Goal: Transaction & Acquisition: Book appointment/travel/reservation

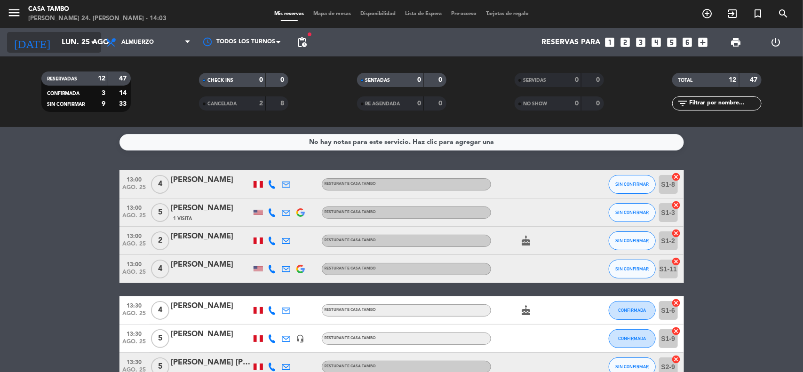
click at [86, 42] on input "lun. 25 ago." at bounding box center [106, 42] width 99 height 18
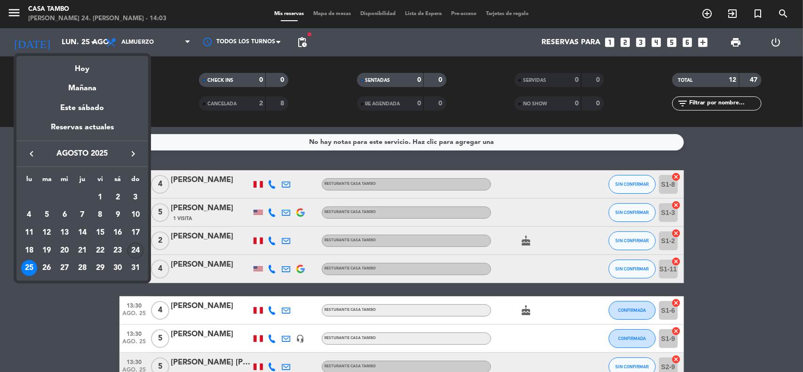
click at [135, 245] on div "24" at bounding box center [135, 251] width 16 height 16
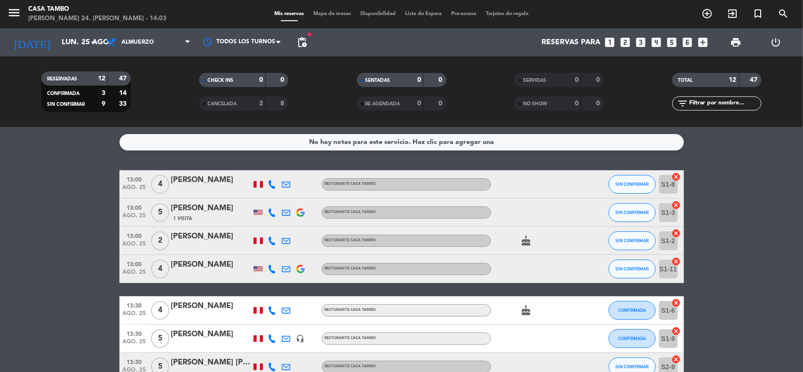
type input "dom. 24 ago."
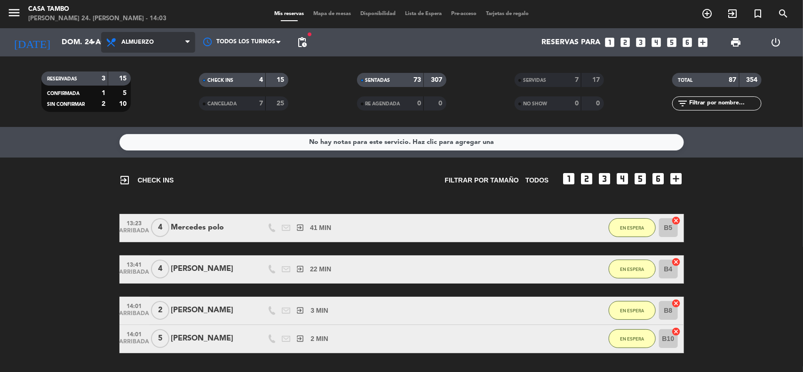
click at [156, 36] on span "Almuerzo" at bounding box center [148, 42] width 94 height 21
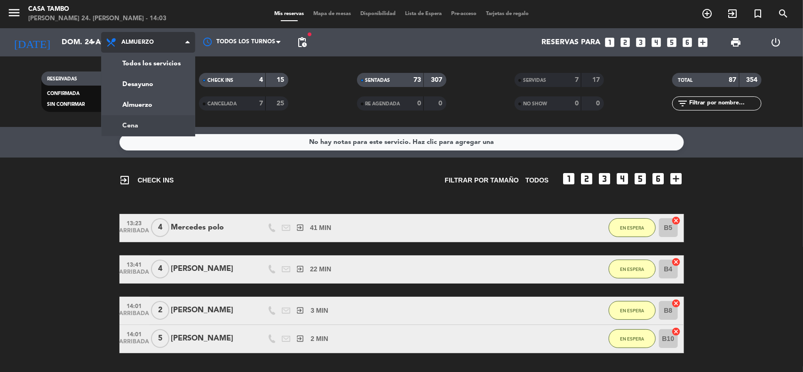
click at [138, 123] on div "menu Casa [PERSON_NAME] 24. [PERSON_NAME] - 14:03 Mis reservas Mapa de mesas Di…" at bounding box center [401, 63] width 803 height 127
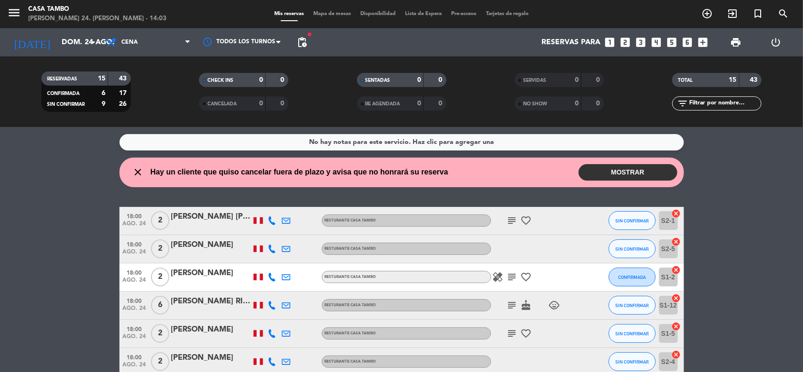
click at [637, 171] on button "MOSTRAR" at bounding box center [627, 172] width 99 height 16
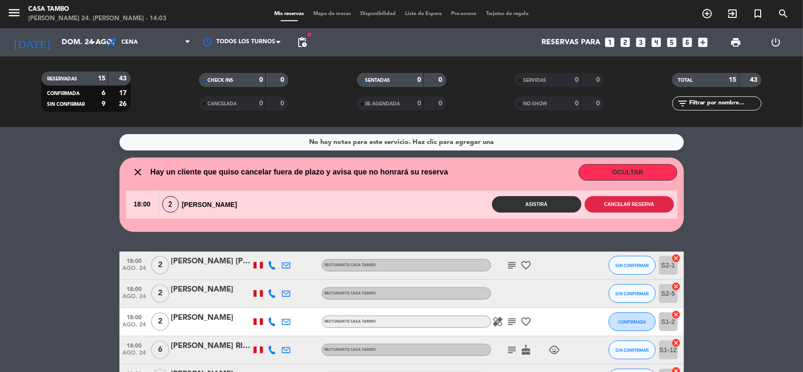
click at [657, 203] on button "Cancelar reserva" at bounding box center [629, 204] width 89 height 16
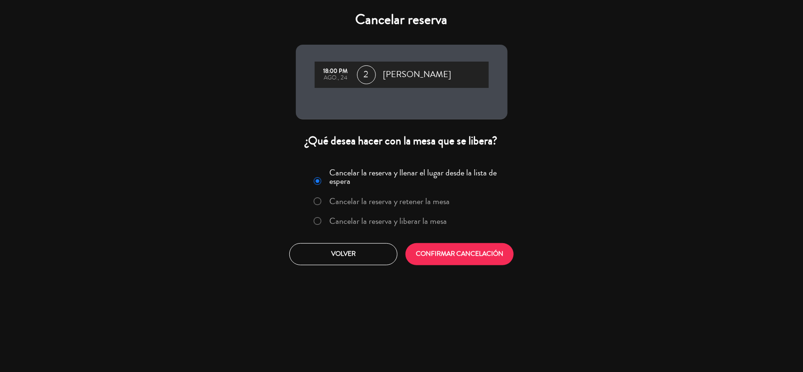
click at [419, 220] on label "Cancelar la reserva y liberar la mesa" at bounding box center [388, 221] width 118 height 8
click at [466, 252] on button "CONFIRMAR CANCELACIÓN" at bounding box center [459, 254] width 108 height 22
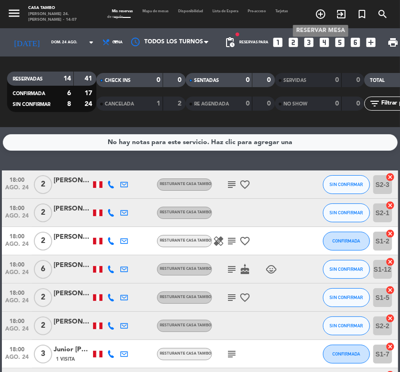
click at [321, 12] on icon "add_circle_outline" at bounding box center [320, 13] width 11 height 11
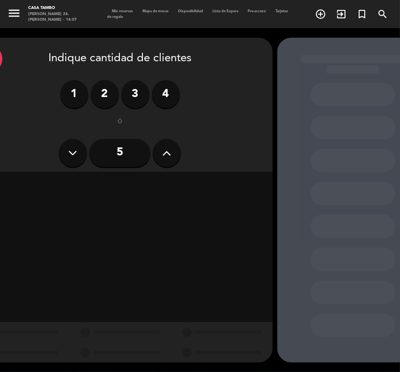
click at [164, 156] on icon at bounding box center [167, 153] width 9 height 14
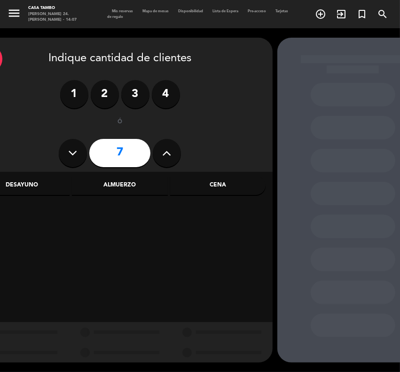
click at [164, 156] on icon at bounding box center [167, 153] width 9 height 14
type input "10"
click at [207, 185] on div "Cena" at bounding box center [217, 185] width 95 height 19
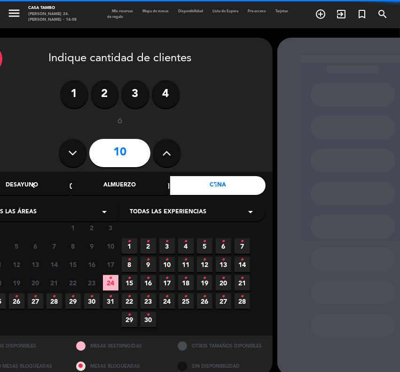
click at [170, 208] on span "Todas las experiencias" at bounding box center [168, 211] width 77 height 9
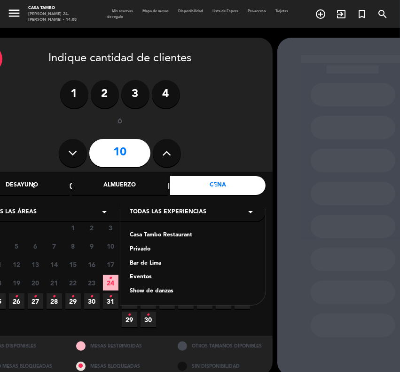
click at [163, 234] on div "Casa Tambo Restaurant" at bounding box center [193, 234] width 127 height 9
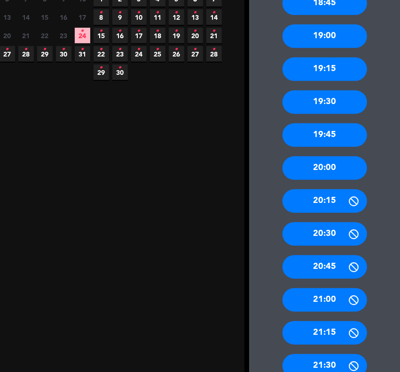
scroll to position [247, 28]
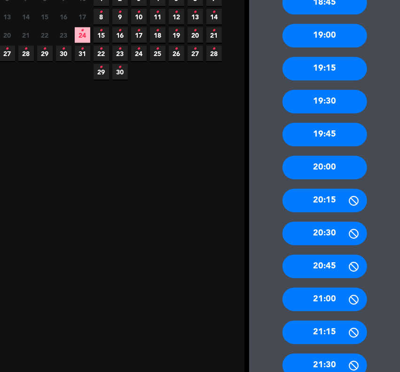
click at [345, 160] on div "20:00" at bounding box center [325, 168] width 85 height 24
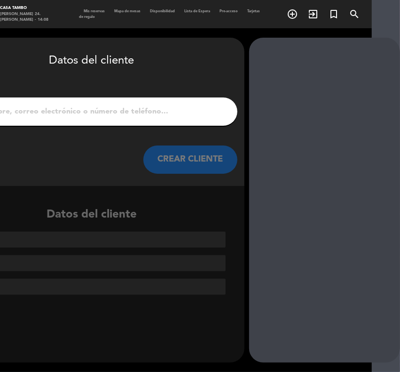
click at [212, 108] on input "1" at bounding box center [91, 111] width 277 height 13
paste input "[PERSON_NAME]"
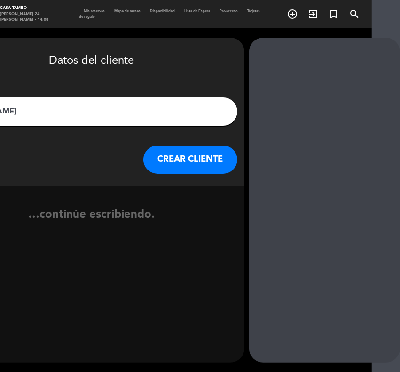
type input "[PERSON_NAME]"
click at [191, 151] on button "CREAR CLIENTE" at bounding box center [190, 159] width 94 height 28
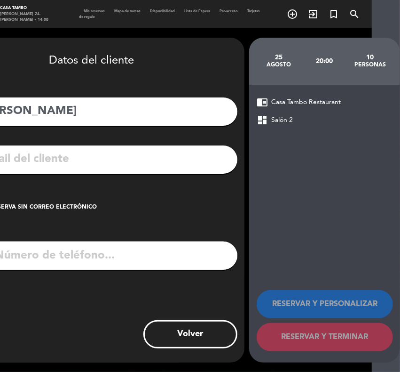
click at [67, 260] on input "tel" at bounding box center [103, 255] width 267 height 28
paste input "948428969"
type input "948428969"
click at [95, 158] on input "text" at bounding box center [106, 159] width 250 height 19
paste input "[PERSON_NAME][EMAIL_ADDRESS][DOMAIN_NAME]"
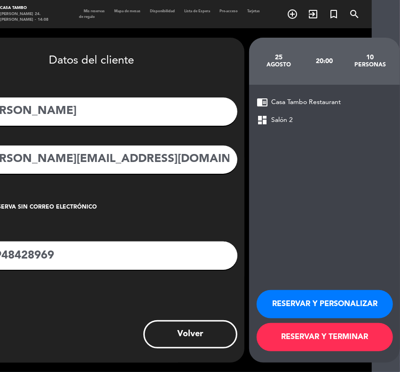
type input "[PERSON_NAME][EMAIL_ADDRESS][DOMAIN_NAME]"
click at [359, 299] on button "RESERVAR Y PERSONALIZAR" at bounding box center [325, 304] width 136 height 28
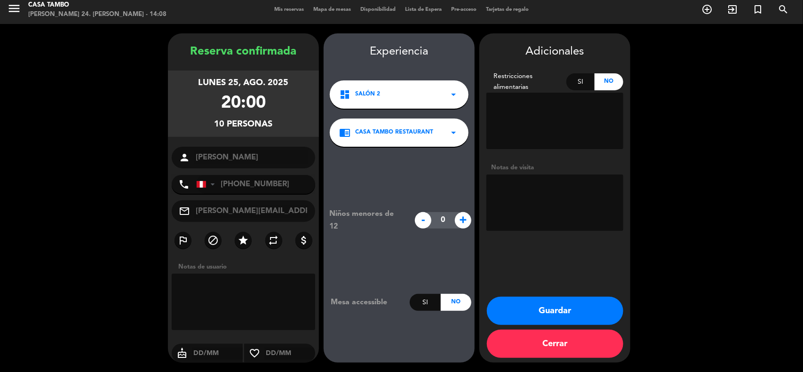
scroll to position [4, 0]
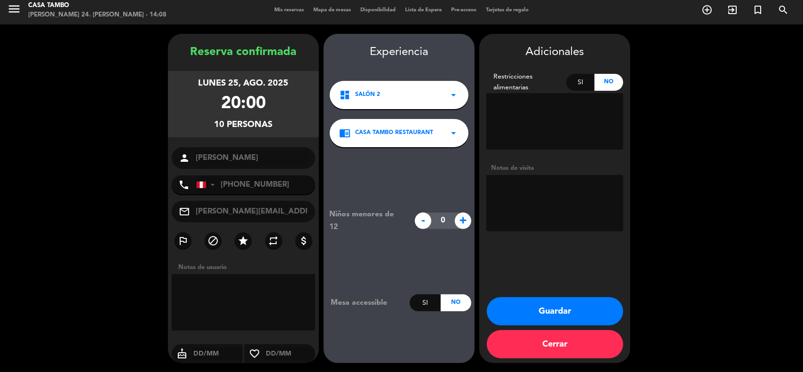
drag, startPoint x: 600, startPoint y: 308, endPoint x: 605, endPoint y: 297, distance: 12.2
click at [600, 308] on button "Guardar" at bounding box center [555, 311] width 136 height 28
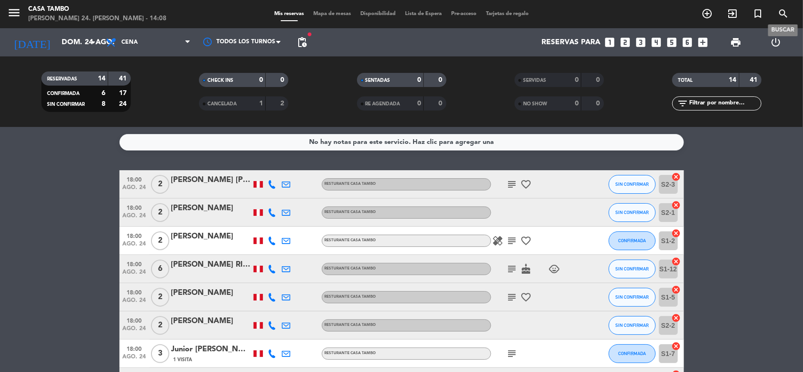
click at [783, 11] on icon "search" at bounding box center [782, 13] width 11 height 11
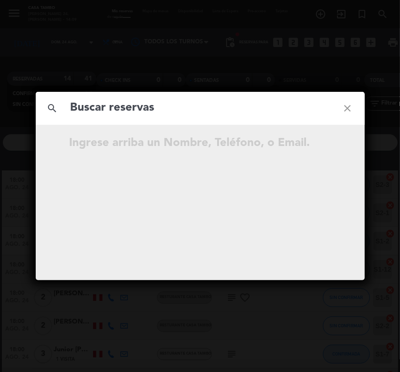
click at [273, 104] on input "text" at bounding box center [200, 107] width 261 height 19
paste input "[PERSON_NAME]"
type input "[PERSON_NAME]"
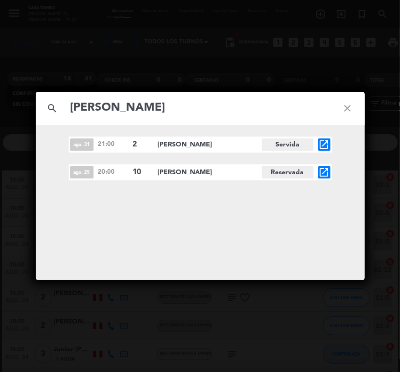
click at [348, 101] on icon "close" at bounding box center [348, 108] width 34 height 34
click at [346, 107] on icon "close" at bounding box center [348, 108] width 34 height 34
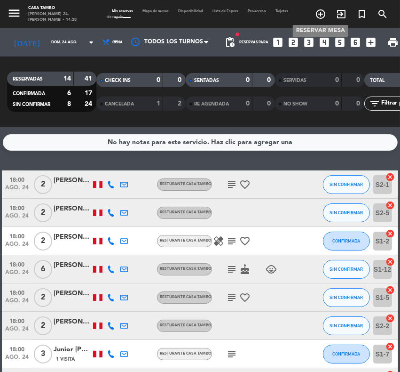
click at [321, 12] on icon "add_circle_outline" at bounding box center [320, 13] width 11 height 11
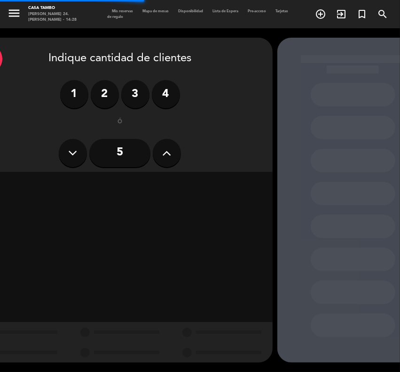
click at [104, 88] on label "2" at bounding box center [105, 94] width 28 height 28
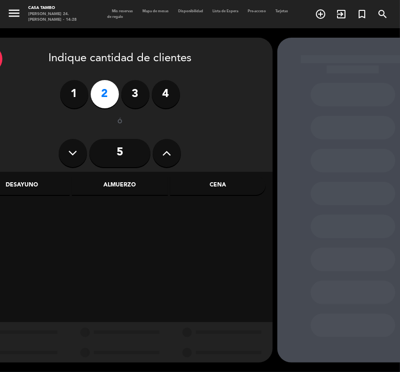
click at [140, 181] on div "Almuerzo" at bounding box center [119, 185] width 95 height 19
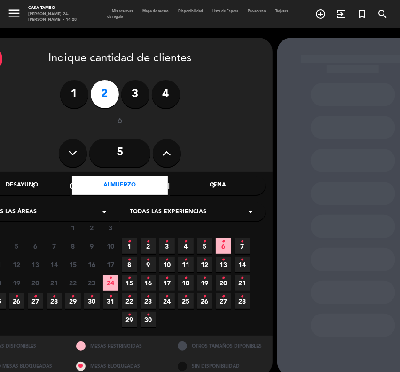
click at [182, 212] on span "Todas las experiencias" at bounding box center [168, 211] width 77 height 9
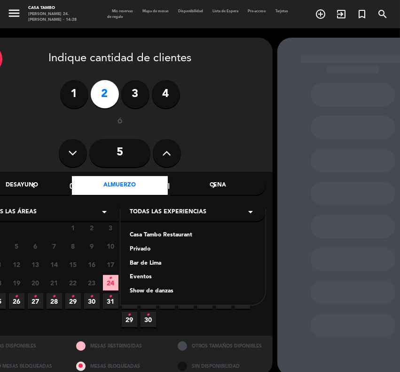
click at [156, 231] on div "Casa Tambo Restaurant" at bounding box center [193, 234] width 127 height 9
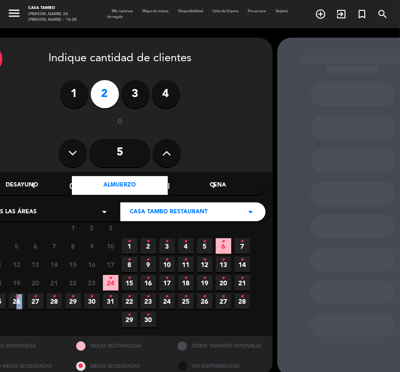
click at [14, 294] on span "26 •" at bounding box center [17, 301] width 16 height 16
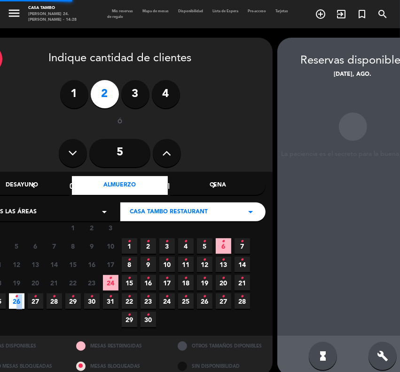
scroll to position [12, 28]
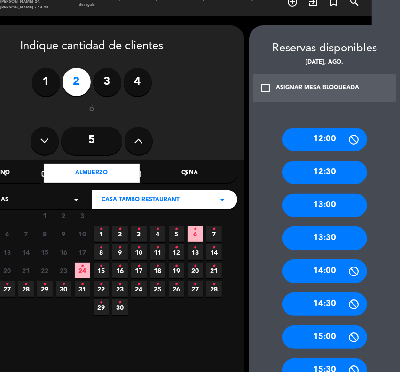
click at [326, 203] on div "13:00" at bounding box center [325, 205] width 85 height 24
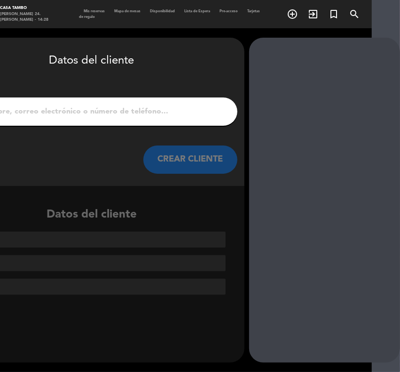
click at [41, 109] on input "1" at bounding box center [91, 111] width 277 height 13
paste input "[PERSON_NAME] [PERSON_NAME]"
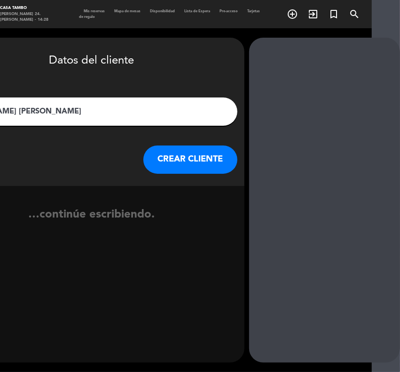
type input "[PERSON_NAME] [PERSON_NAME]"
click at [189, 156] on button "CREAR CLIENTE" at bounding box center [190, 159] width 94 height 28
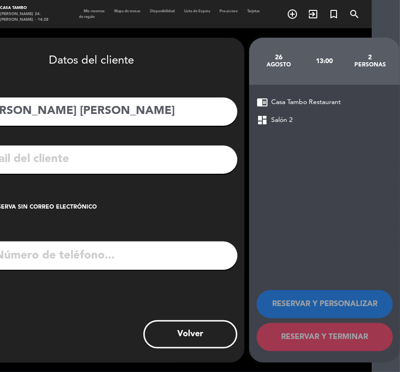
click at [92, 255] on input "tel" at bounding box center [103, 255] width 267 height 28
paste input "925302339"
type input "925302339"
click at [110, 156] on input "text" at bounding box center [106, 159] width 250 height 19
paste input "[EMAIL_ADDRESS][DOMAIN_NAME]"
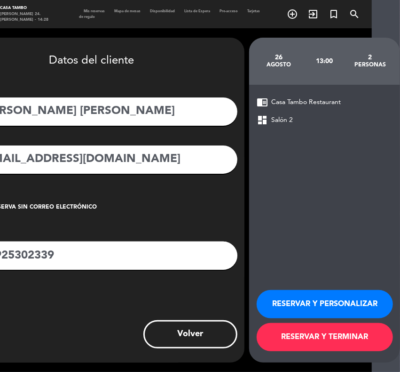
type input "[EMAIL_ADDRESS][DOMAIN_NAME]"
click at [350, 299] on button "RESERVAR Y PERSONALIZAR" at bounding box center [325, 304] width 136 height 28
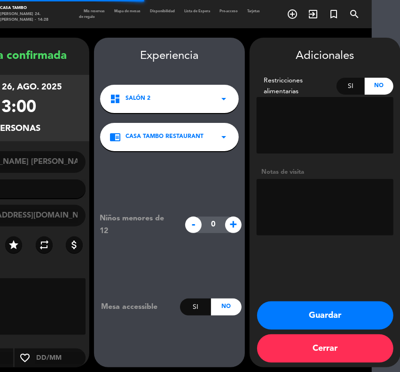
type input "[PHONE_NUMBER]"
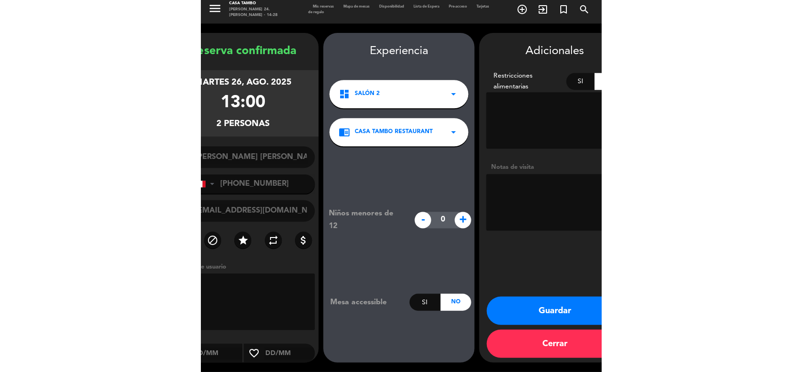
scroll to position [4, 0]
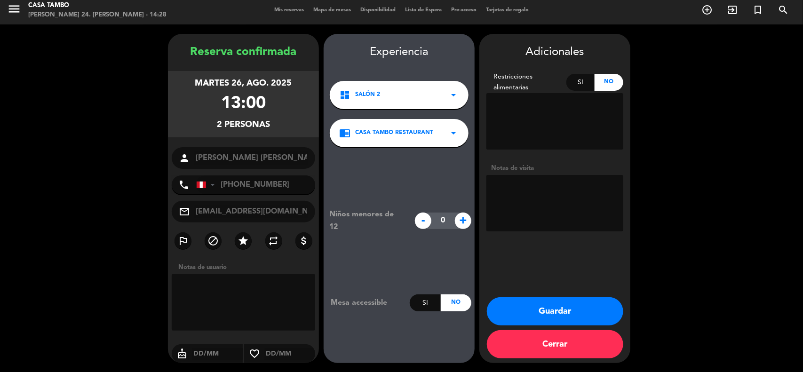
click at [565, 308] on button "Guardar" at bounding box center [555, 311] width 136 height 28
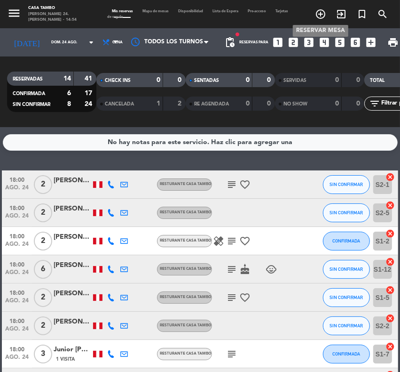
click at [323, 8] on icon "add_circle_outline" at bounding box center [320, 13] width 11 height 11
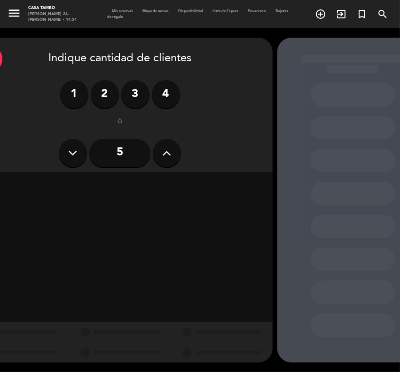
click at [117, 150] on input "5" at bounding box center [119, 153] width 61 height 28
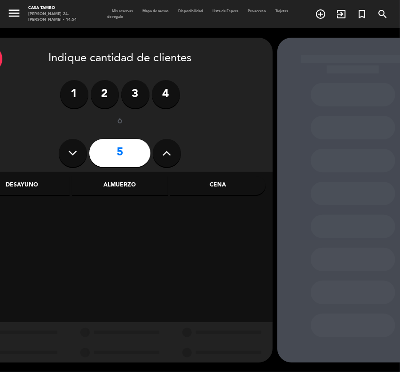
click at [227, 180] on div "Cena" at bounding box center [217, 185] width 95 height 19
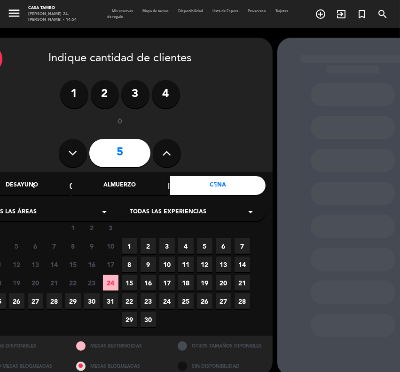
click at [193, 210] on span "Todas las experiencias" at bounding box center [168, 211] width 77 height 9
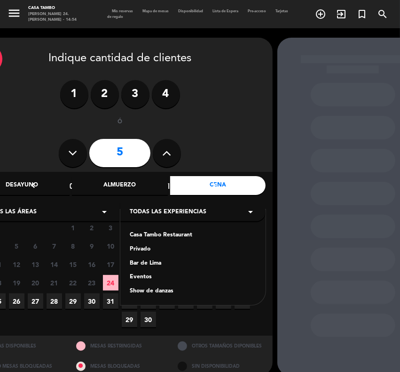
click at [180, 234] on div "Casa Tambo Restaurant" at bounding box center [193, 234] width 127 height 9
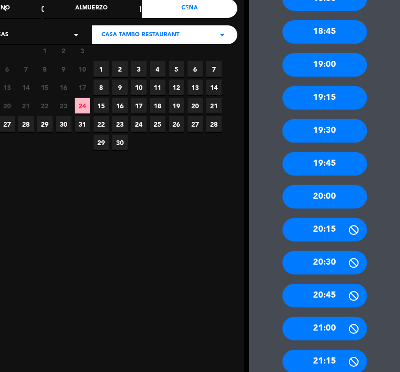
scroll to position [189, 28]
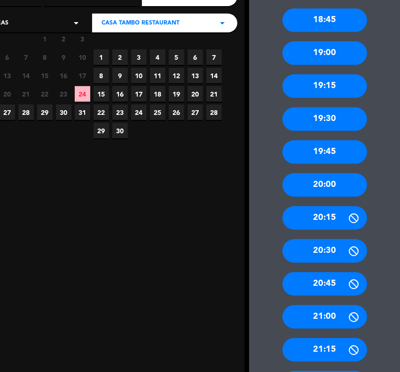
click at [325, 149] on div "19:45" at bounding box center [325, 152] width 85 height 24
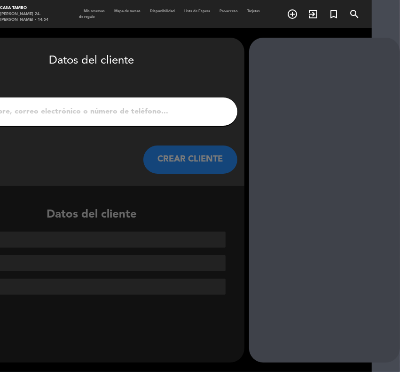
click at [57, 116] on input "1" at bounding box center [91, 111] width 277 height 13
paste input "Giovana Cuba"
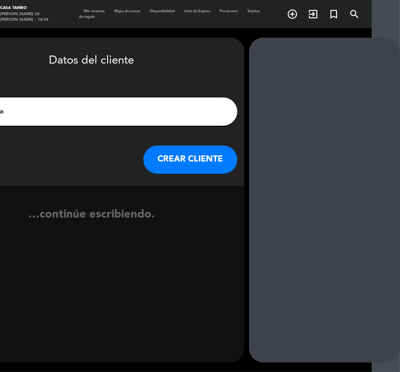
type input "Giovana Cuba"
click at [231, 173] on div "CREAR CLIENTE" at bounding box center [92, 159] width 292 height 28
click at [211, 154] on button "CREAR CLIENTE" at bounding box center [190, 159] width 94 height 28
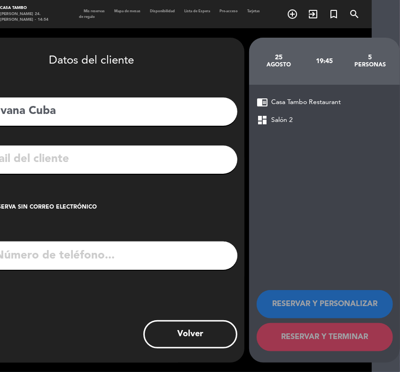
click at [102, 253] on input "tel" at bounding box center [103, 255] width 267 height 28
paste input "946065889"
type input "946065889"
click at [41, 205] on div "Crear reserva sin correo electrónico" at bounding box center [33, 207] width 128 height 9
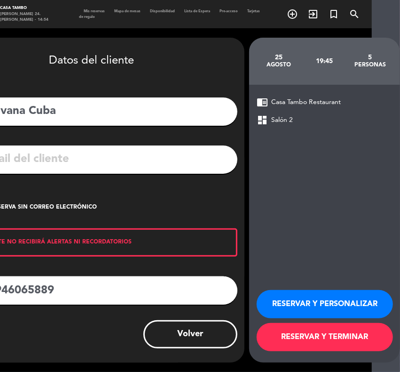
click at [358, 301] on button "RESERVAR Y PERSONALIZAR" at bounding box center [325, 304] width 136 height 28
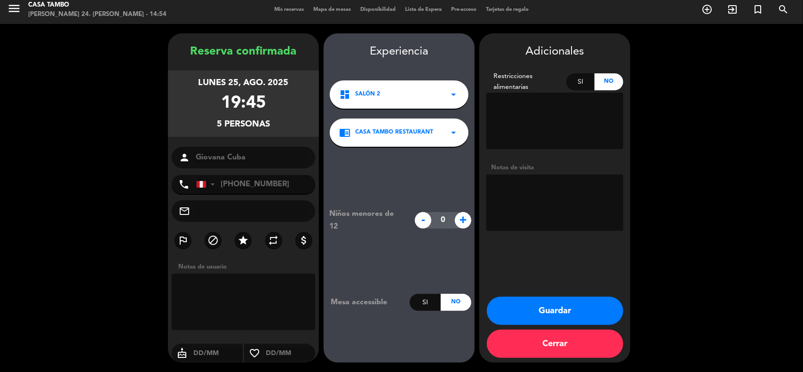
scroll to position [4, 0]
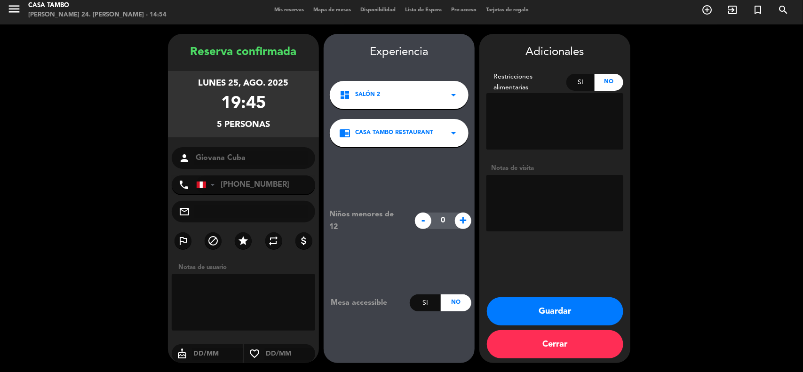
click at [572, 307] on button "Guardar" at bounding box center [555, 311] width 136 height 28
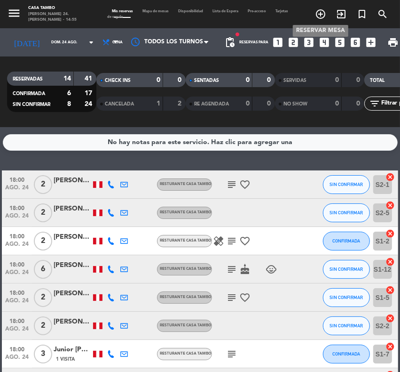
click at [320, 12] on icon "add_circle_outline" at bounding box center [320, 13] width 11 height 11
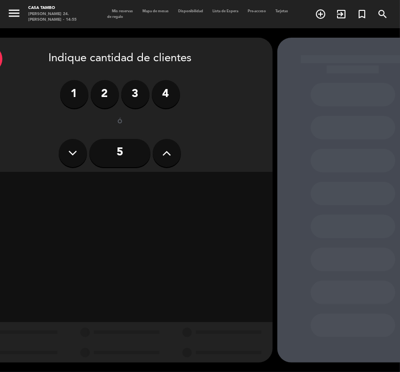
click at [100, 88] on label "2" at bounding box center [105, 94] width 28 height 28
click at [225, 183] on div "Cena" at bounding box center [217, 185] width 95 height 19
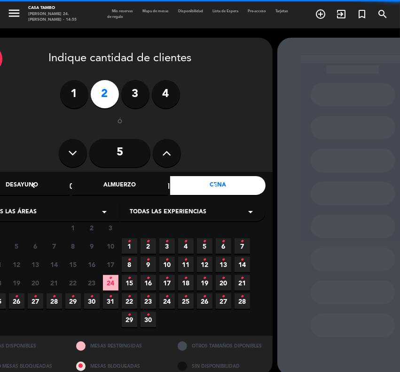
click at [207, 210] on div "Todas las experiencias arrow_drop_down" at bounding box center [192, 211] width 145 height 19
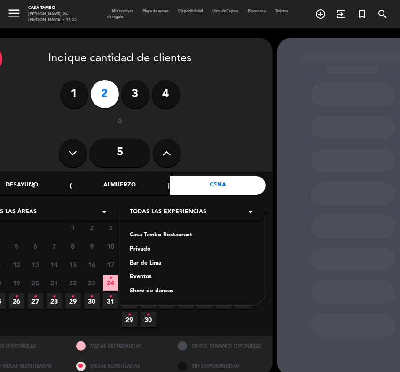
click at [172, 231] on div "Casa Tambo Restaurant" at bounding box center [193, 234] width 127 height 9
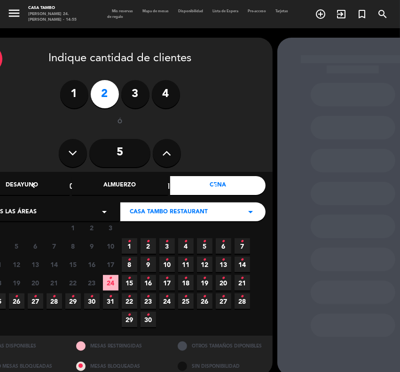
click at [17, 300] on icon "•" at bounding box center [16, 296] width 3 height 15
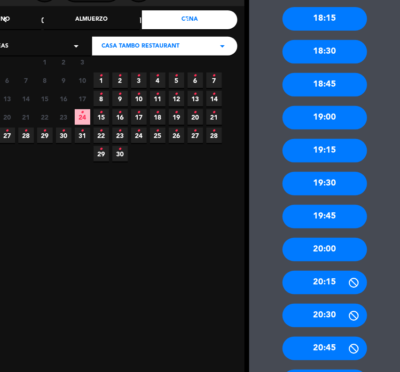
scroll to position [189, 28]
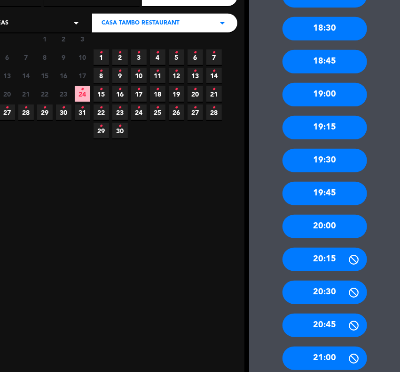
click at [334, 190] on div "19:45" at bounding box center [325, 194] width 85 height 24
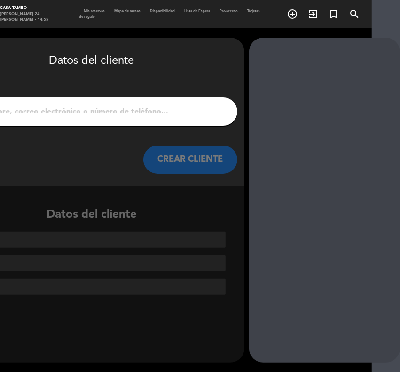
click at [198, 106] on input "1" at bounding box center [91, 111] width 277 height 13
paste input "[PERSON_NAME]"
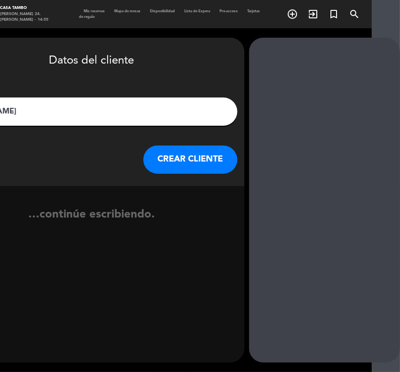
type input "[PERSON_NAME]"
click at [212, 158] on button "CREAR CLIENTE" at bounding box center [190, 159] width 94 height 28
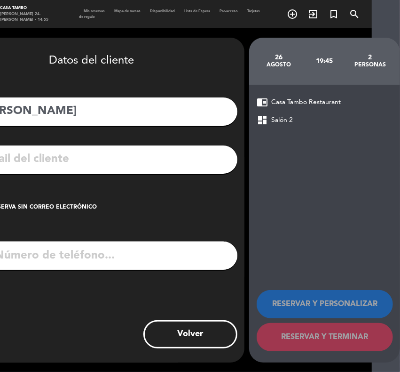
click at [185, 254] on input "tel" at bounding box center [103, 255] width 267 height 28
paste input "997674315"
type input "997674315"
click at [202, 155] on input "text" at bounding box center [106, 159] width 250 height 19
paste input "[EMAIL_ADDRESS][DOMAIN_NAME]"
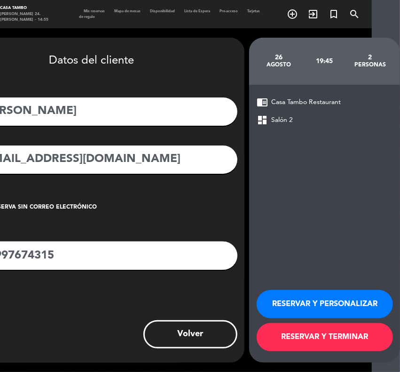
type input "[EMAIL_ADDRESS][DOMAIN_NAME]"
click at [332, 302] on button "RESERVAR Y PERSONALIZAR" at bounding box center [325, 304] width 136 height 28
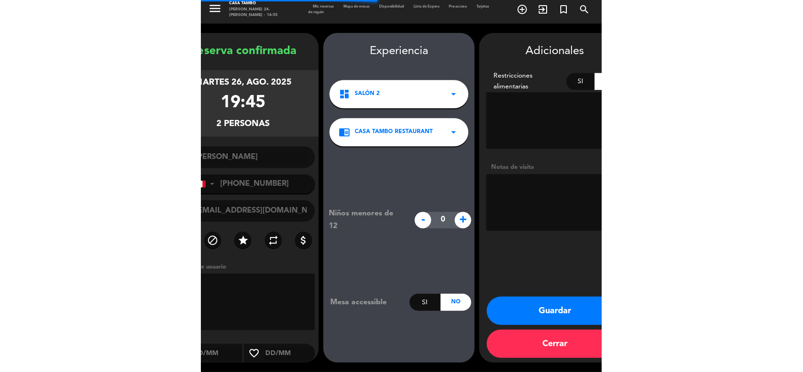
scroll to position [4, 0]
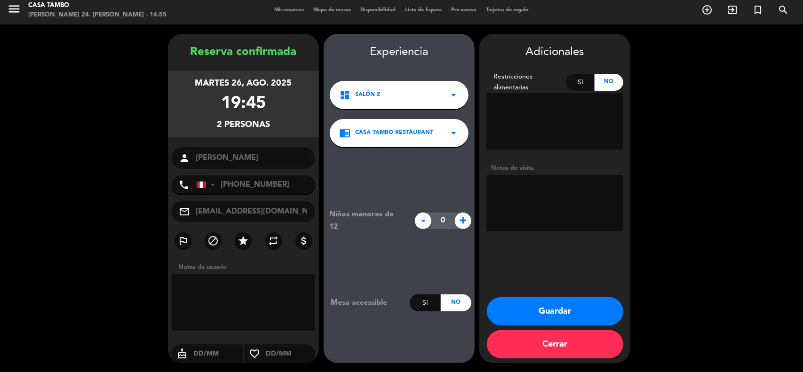
click at [551, 310] on button "Guardar" at bounding box center [555, 311] width 136 height 28
